Goal: Transaction & Acquisition: Book appointment/travel/reservation

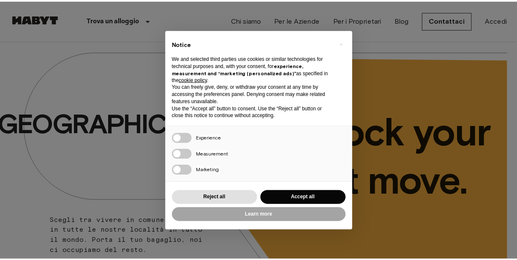
scroll to position [42, 0]
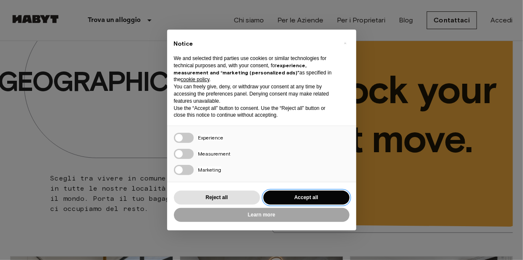
click at [301, 197] on button "Accept all" at bounding box center [306, 197] width 86 height 14
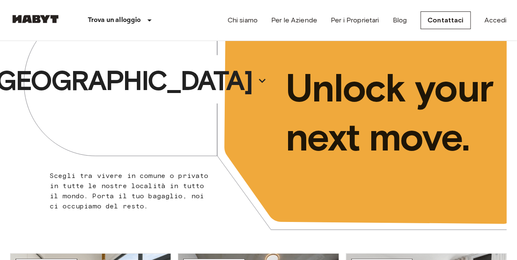
scroll to position [0, 0]
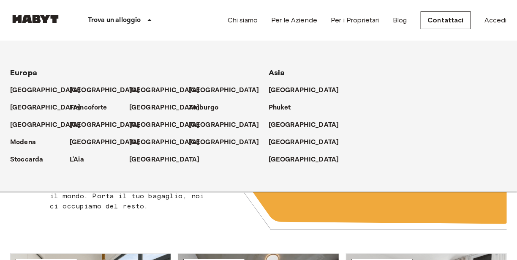
click at [122, 22] on p "Trova un alloggio" at bounding box center [114, 20] width 53 height 10
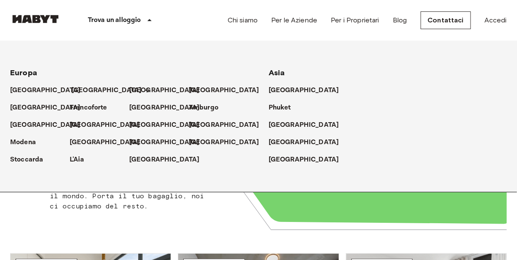
click at [77, 91] on p "[GEOGRAPHIC_DATA]" at bounding box center [106, 90] width 71 height 10
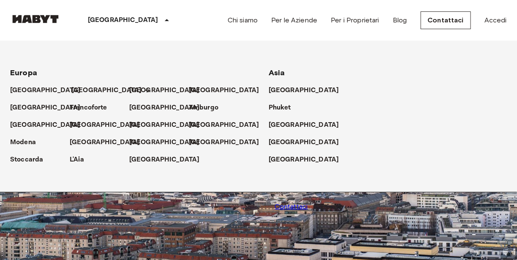
click at [85, 91] on p "[GEOGRAPHIC_DATA]" at bounding box center [106, 90] width 71 height 10
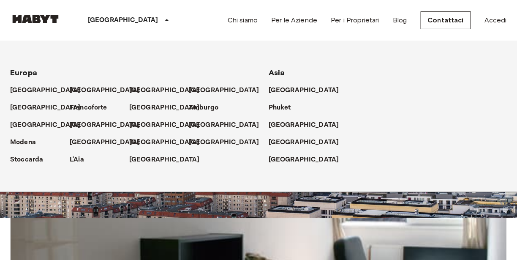
click at [384, 78] on div "[GEOGRAPHIC_DATA]" at bounding box center [388, 86] width 238 height 17
click at [505, 27] on div "Chi siamo Per le Aziende Per i Proprietari Blog Contattaci Accedi" at bounding box center [367, 20] width 279 height 41
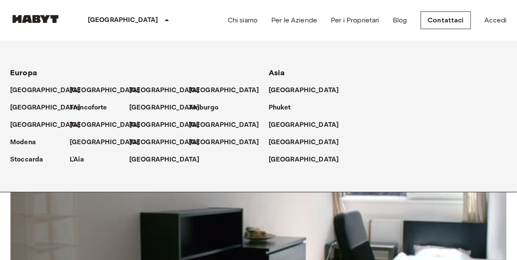
scroll to position [0, 0]
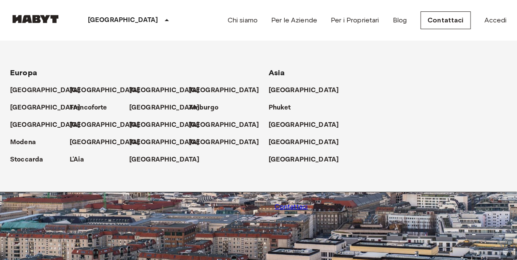
drag, startPoint x: 122, startPoint y: 16, endPoint x: 120, endPoint y: 21, distance: 4.7
click at [162, 19] on icon at bounding box center [167, 20] width 10 height 10
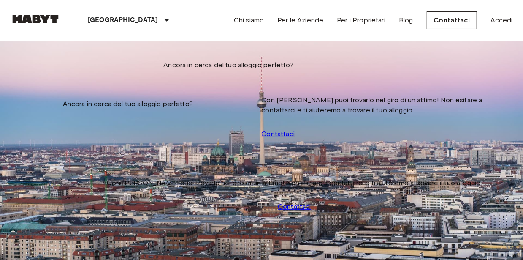
type input "**********"
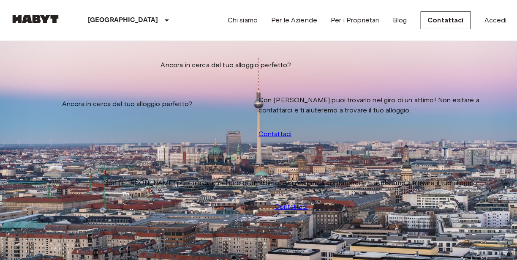
drag, startPoint x: 52, startPoint y: 87, endPoint x: 54, endPoint y: 91, distance: 4.4
click at [53, 87] on input "Data di check-in" at bounding box center [40, 85] width 60 height 8
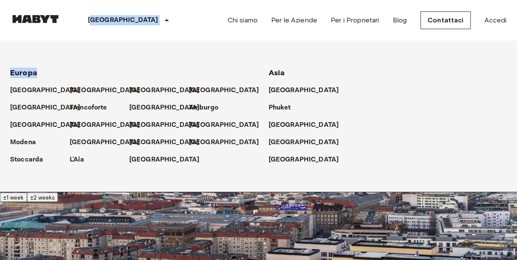
drag, startPoint x: 91, startPoint y: 40, endPoint x: 87, endPoint y: 49, distance: 9.6
click at [90, 43] on div "Europa Amsterdam Berlino Bruxelles Colonia Düsseldorf Francoforte Graz Amburgo …" at bounding box center [248, 116] width 517 height 151
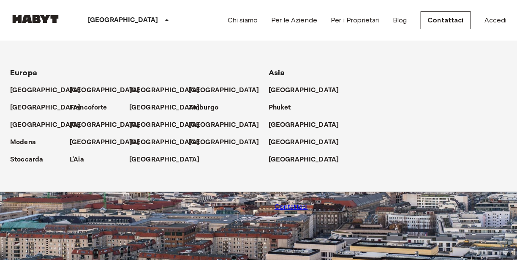
drag, startPoint x: 119, startPoint y: 21, endPoint x: 116, endPoint y: 24, distance: 4.8
click at [162, 21] on icon at bounding box center [167, 20] width 10 height 10
click at [162, 19] on icon at bounding box center [167, 20] width 10 height 10
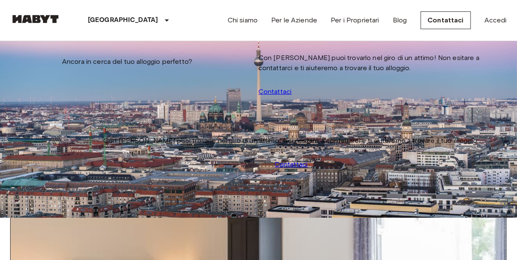
click at [74, 111] on img at bounding box center [259, 254] width 496 height 331
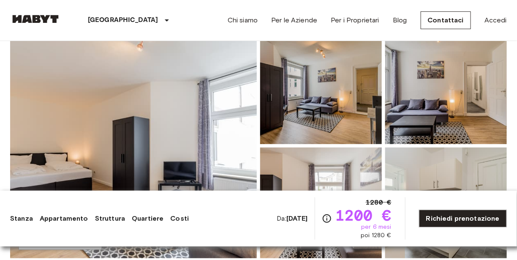
scroll to position [127, 0]
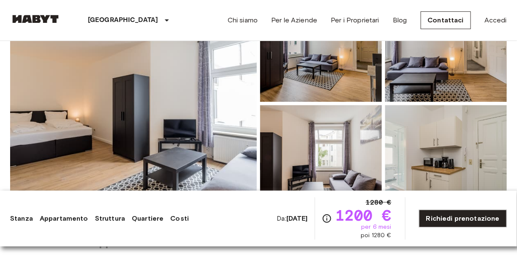
click at [136, 128] on img at bounding box center [133, 103] width 247 height 225
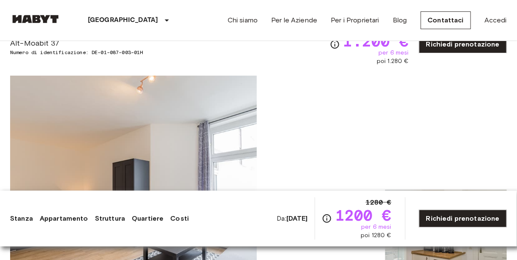
scroll to position [0, 0]
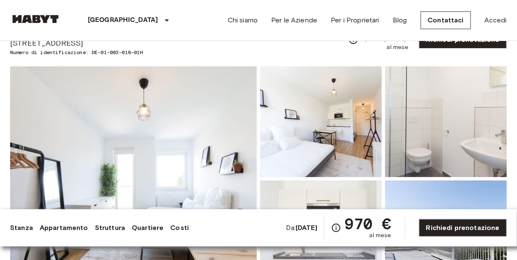
scroll to position [127, 0]
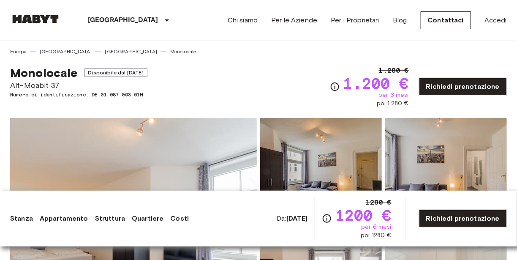
click at [186, 135] on img at bounding box center [133, 230] width 247 height 225
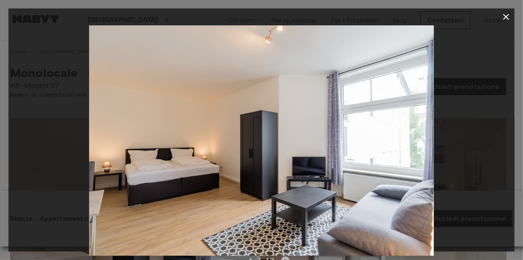
click at [285, 258] on icon "Next image" at bounding box center [285, 260] width 8 height 8
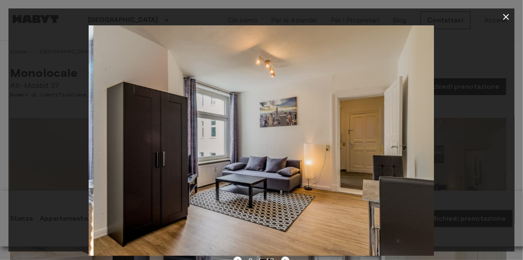
click at [283, 258] on icon "Next image" at bounding box center [285, 260] width 8 height 8
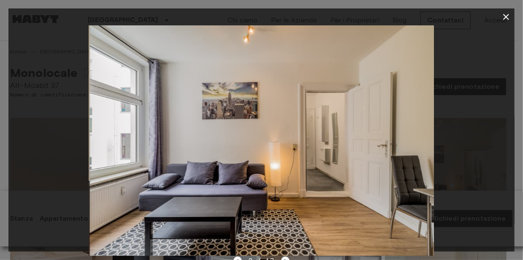
click at [283, 258] on icon "Next image" at bounding box center [285, 260] width 8 height 8
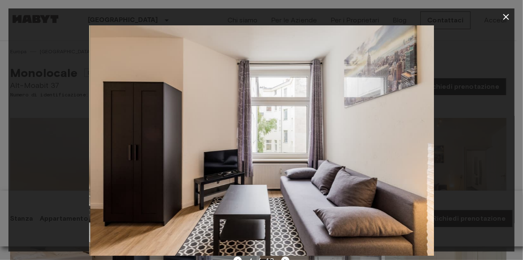
click at [283, 257] on icon "Next image" at bounding box center [285, 260] width 8 height 8
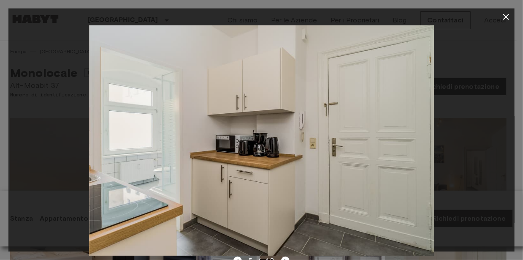
click at [510, 11] on button "button" at bounding box center [506, 16] width 17 height 17
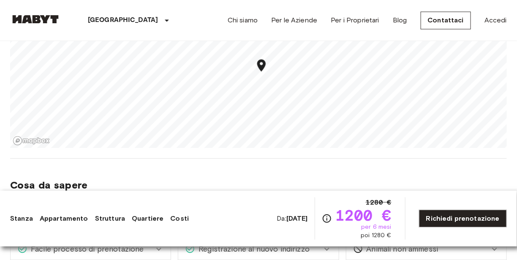
scroll to position [633, 0]
